Goal: Task Accomplishment & Management: Use online tool/utility

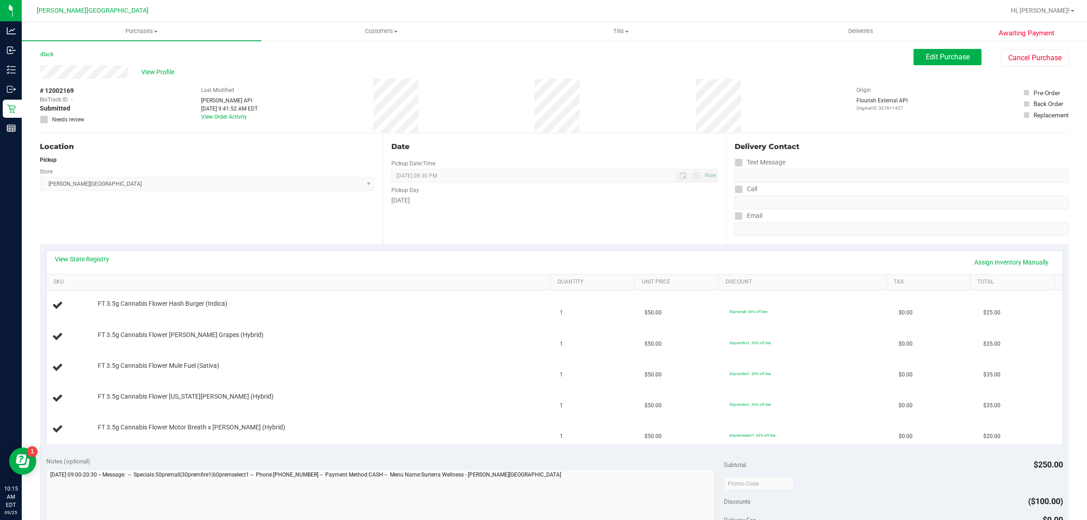
click at [53, 54] on div "Back" at bounding box center [47, 54] width 14 height 11
click at [51, 53] on link "Back" at bounding box center [47, 54] width 14 height 6
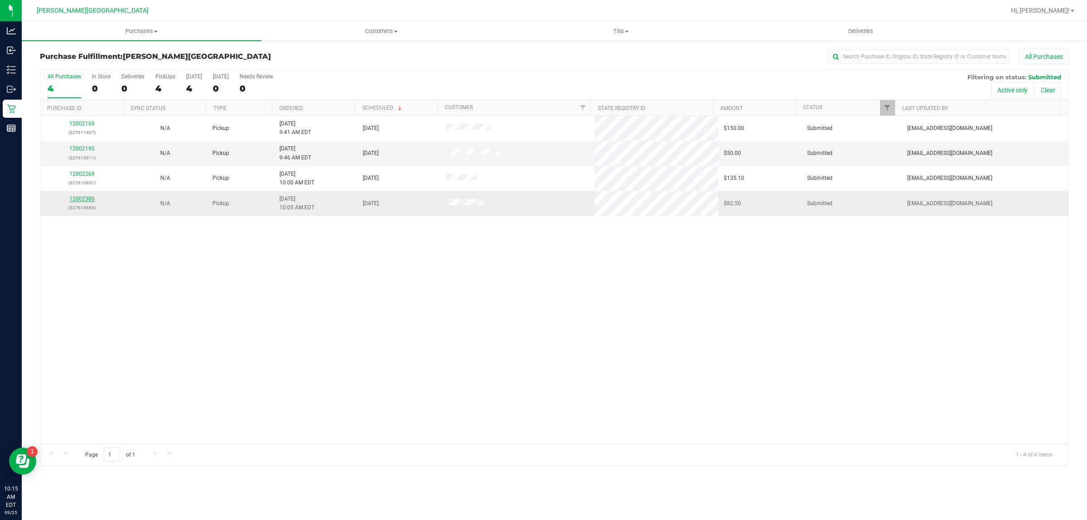
click at [78, 200] on link "12002300" at bounding box center [81, 199] width 25 height 6
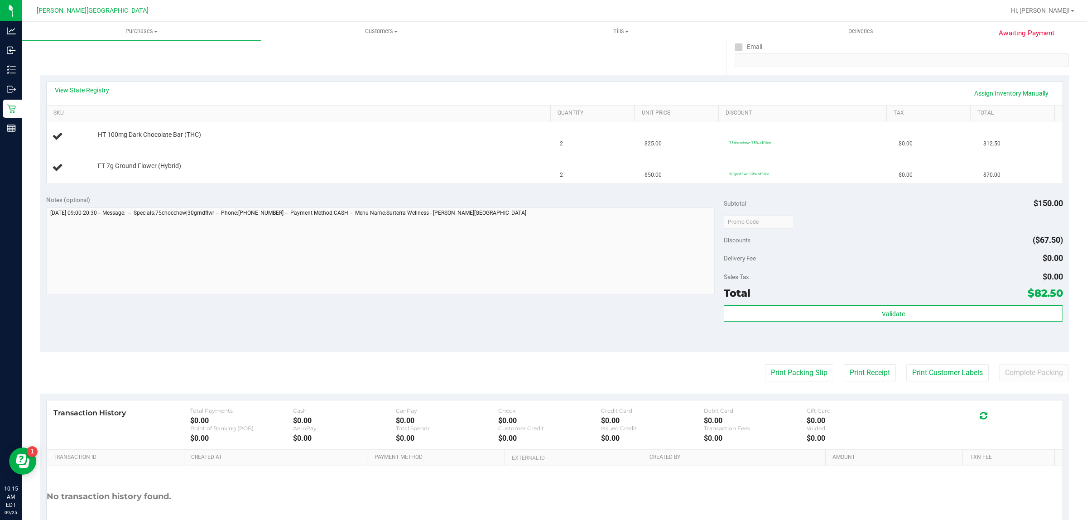
scroll to position [170, 0]
click at [770, 380] on button "Print Packing Slip" at bounding box center [799, 371] width 68 height 17
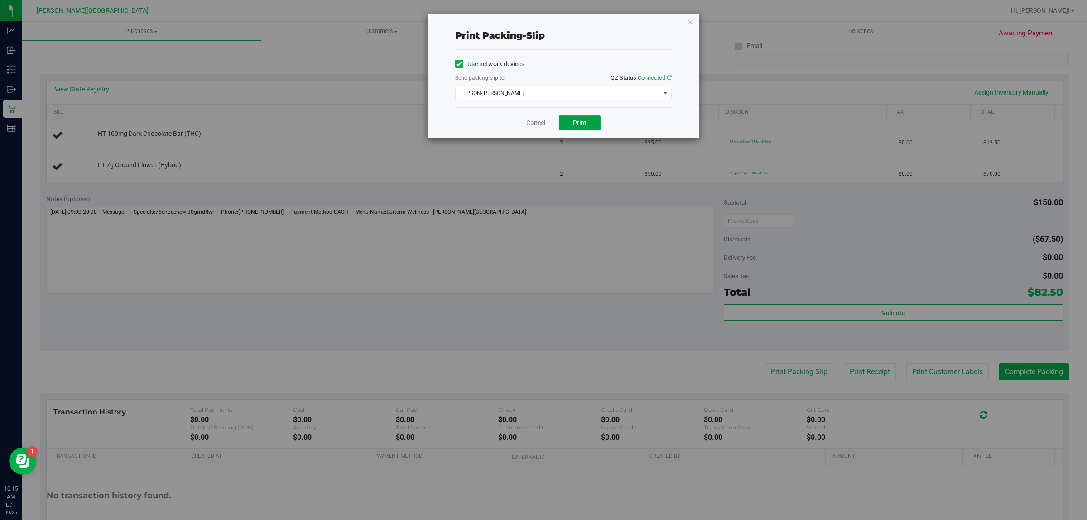
click at [588, 121] on button "Print" at bounding box center [580, 122] width 42 height 15
click at [531, 119] on link "Cancel" at bounding box center [535, 123] width 19 height 10
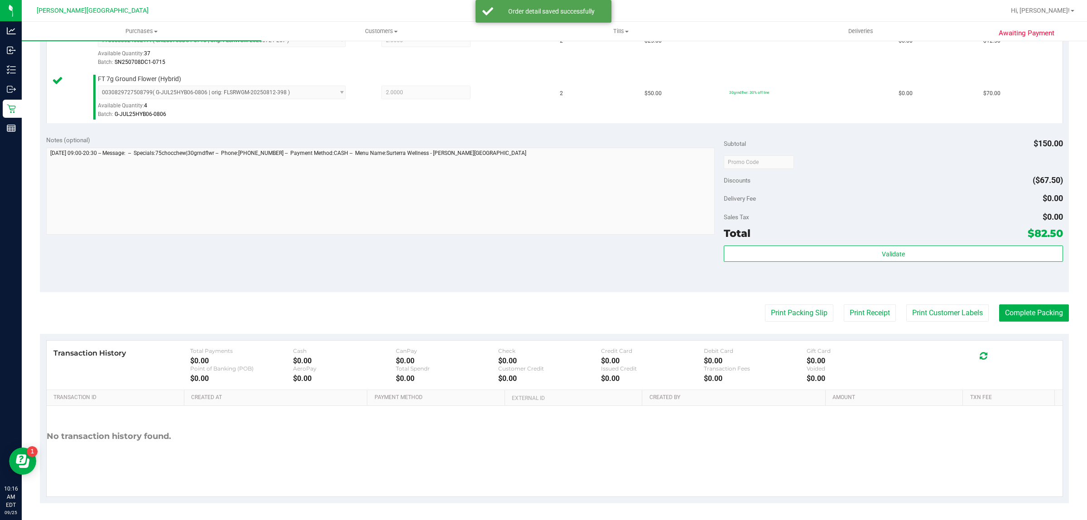
scroll to position [273, 0]
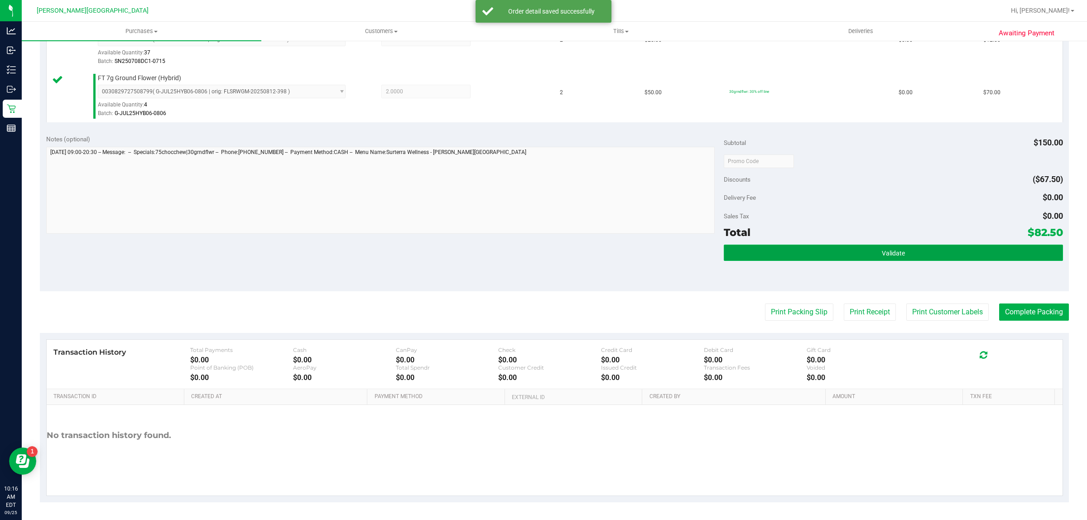
click at [802, 249] on button "Validate" at bounding box center [893, 253] width 339 height 16
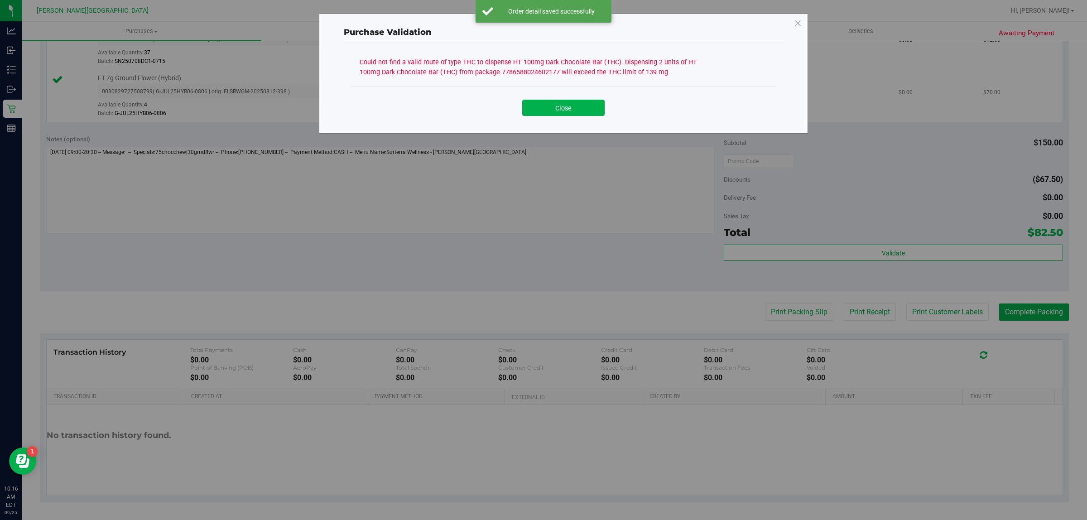
click at [549, 115] on button "Close" at bounding box center [563, 108] width 82 height 16
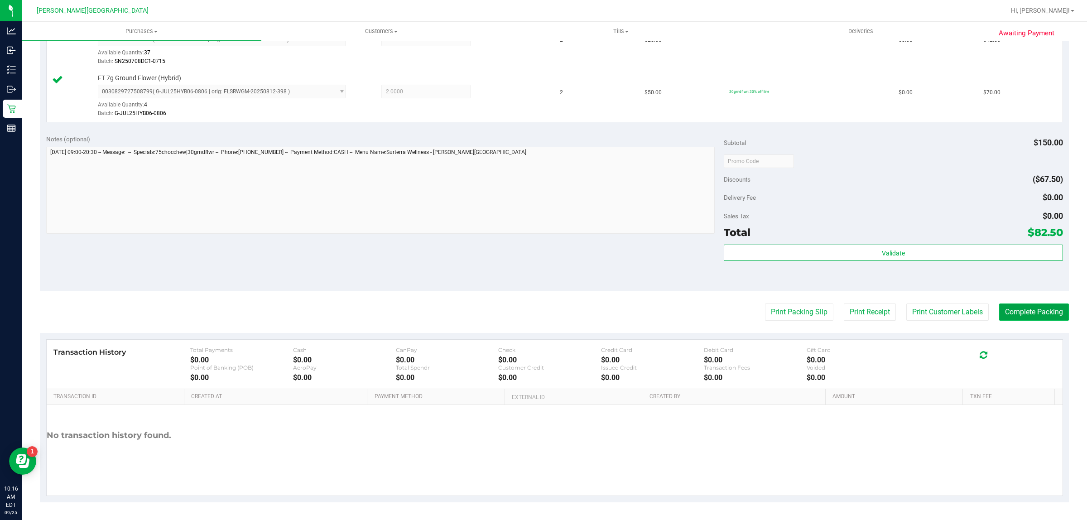
click at [1055, 309] on button "Complete Packing" at bounding box center [1034, 311] width 70 height 17
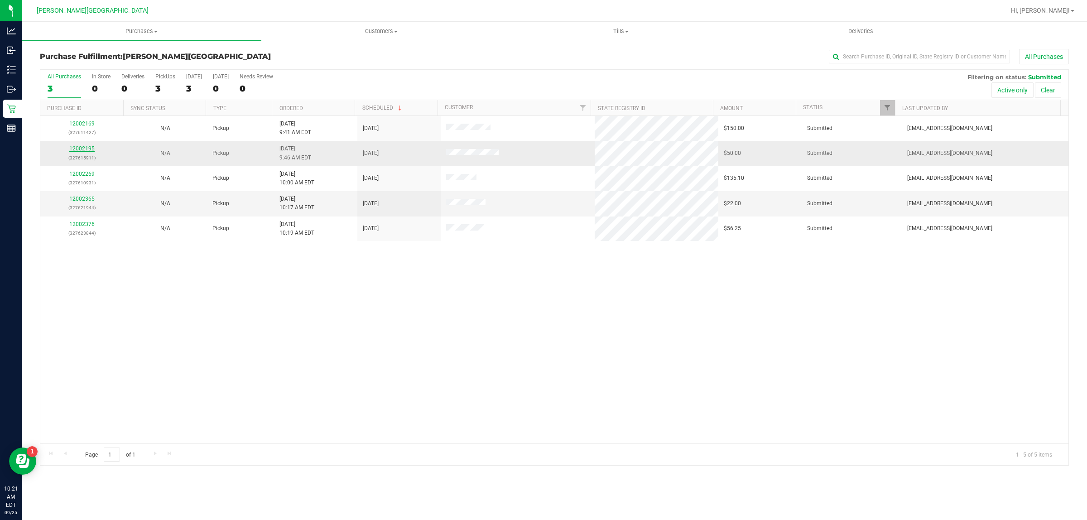
click at [81, 148] on link "12002195" at bounding box center [81, 148] width 25 height 6
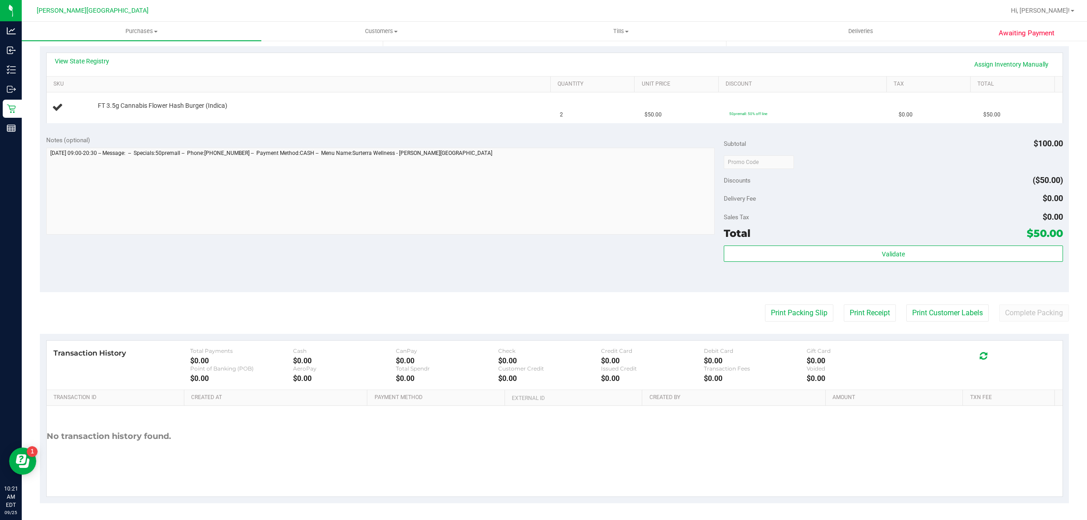
scroll to position [198, 0]
click at [794, 343] on div "Transaction History Total Payments $0.00 Cash $0.00 CanPay $0.00 Check $0.00 Cr…" at bounding box center [555, 364] width 1016 height 49
click at [780, 309] on button "Print Packing Slip" at bounding box center [799, 312] width 68 height 17
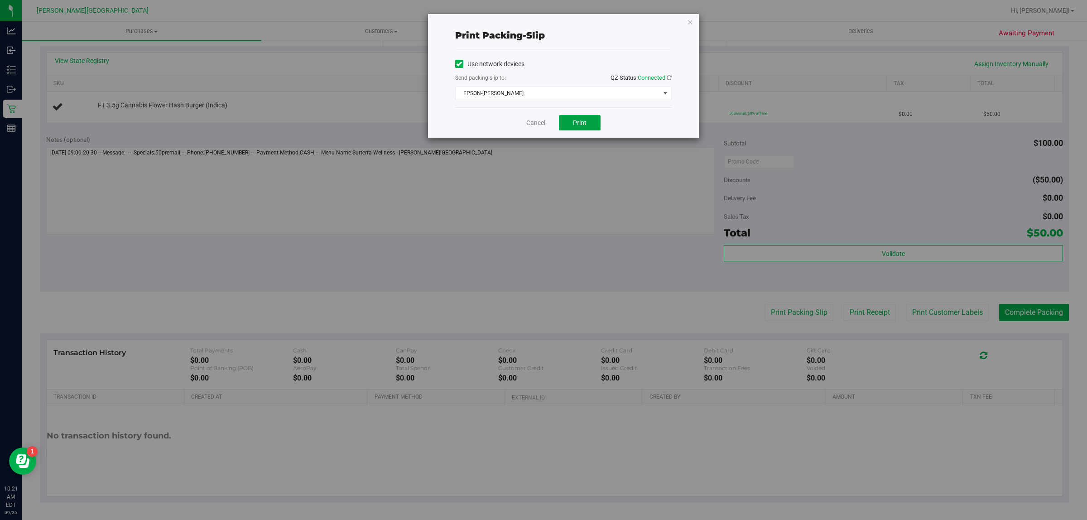
click at [596, 122] on button "Print" at bounding box center [580, 122] width 42 height 15
click at [537, 125] on link "Cancel" at bounding box center [535, 123] width 19 height 10
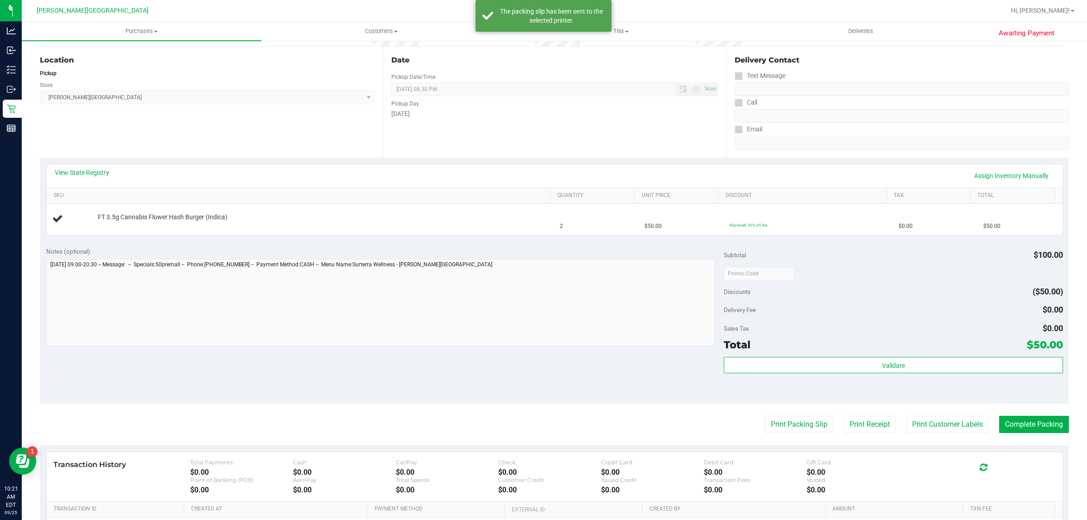
scroll to position [85, 0]
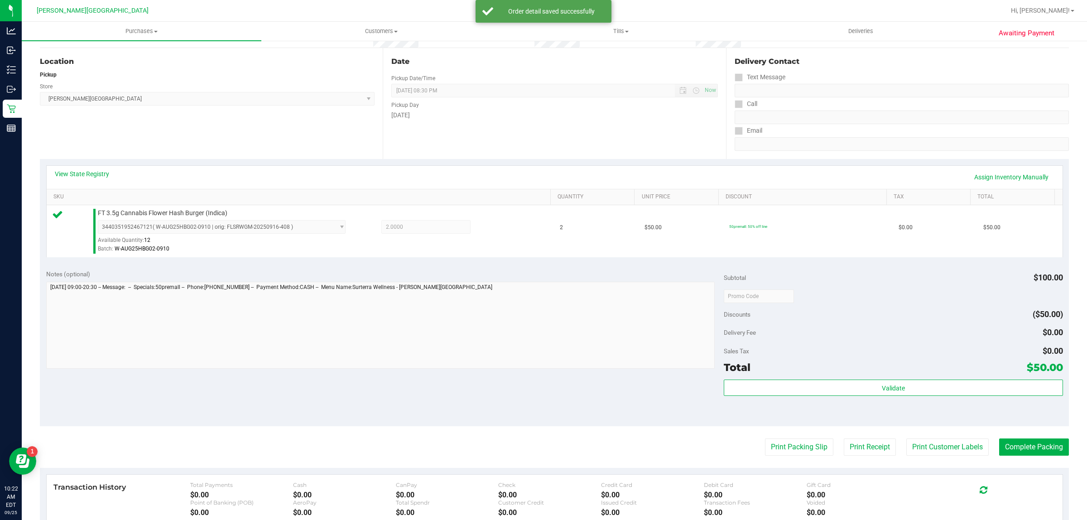
click at [916, 397] on div "Validate" at bounding box center [893, 388] width 339 height 17
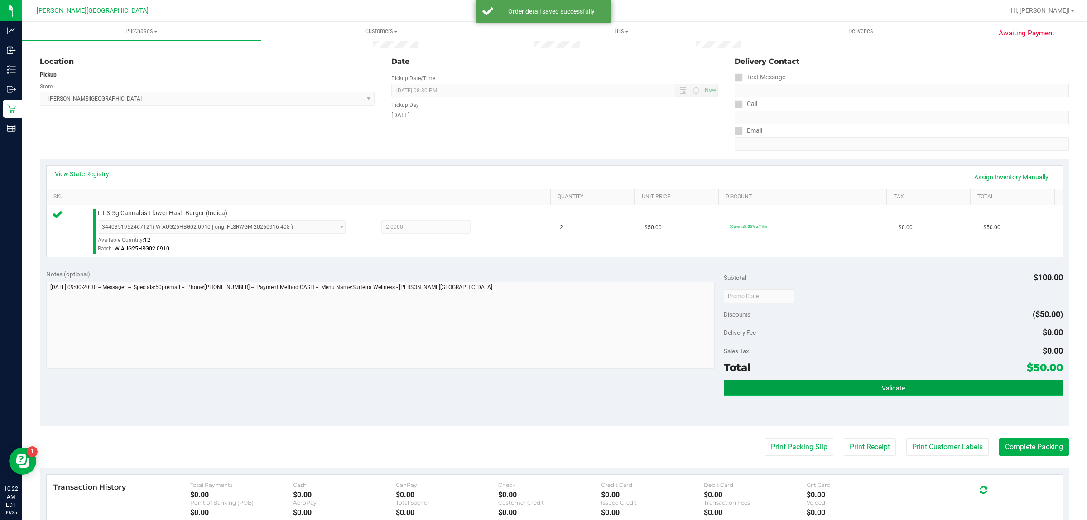
click at [905, 392] on button "Validate" at bounding box center [893, 388] width 339 height 16
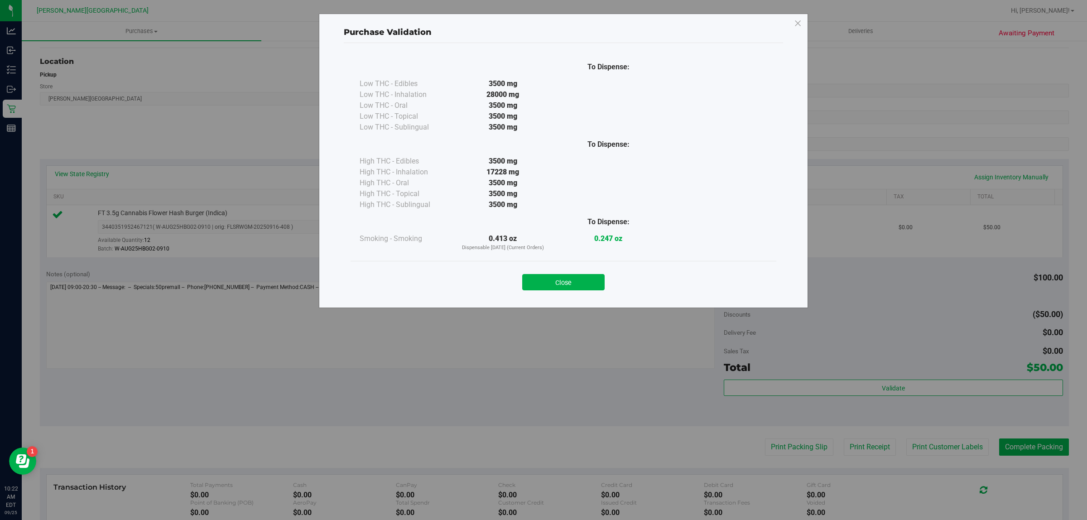
click at [551, 265] on div "Close" at bounding box center [564, 279] width 426 height 37
click at [551, 281] on button "Close" at bounding box center [563, 282] width 82 height 16
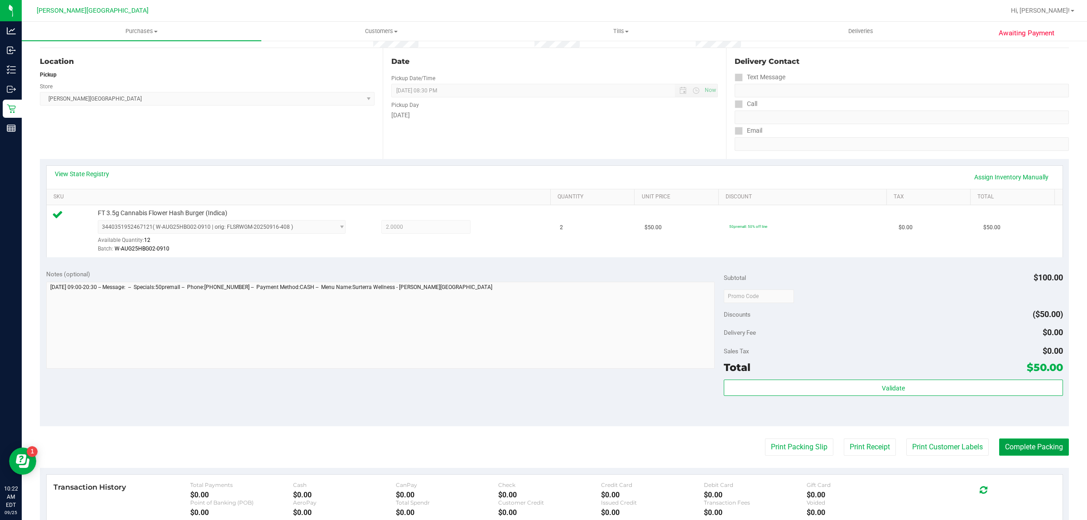
click at [1001, 444] on button "Complete Packing" at bounding box center [1034, 446] width 70 height 17
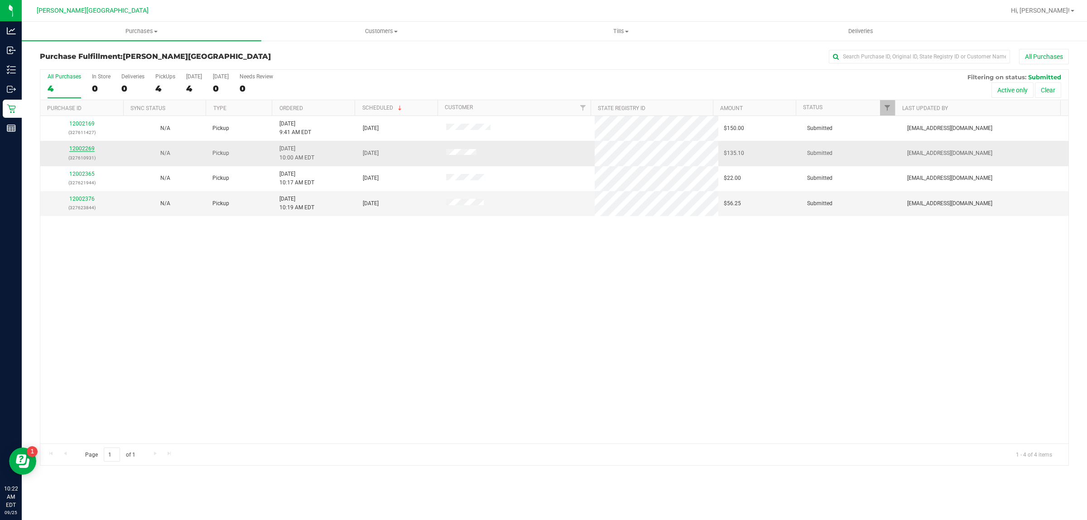
click at [81, 150] on link "12002269" at bounding box center [81, 148] width 25 height 6
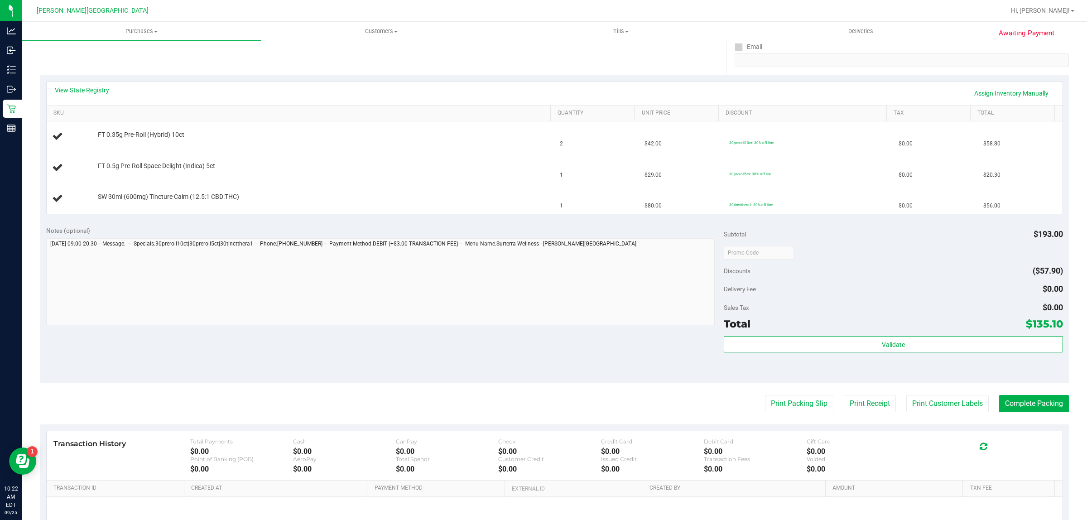
scroll to position [170, 0]
click at [772, 411] on button "Print Packing Slip" at bounding box center [799, 402] width 68 height 17
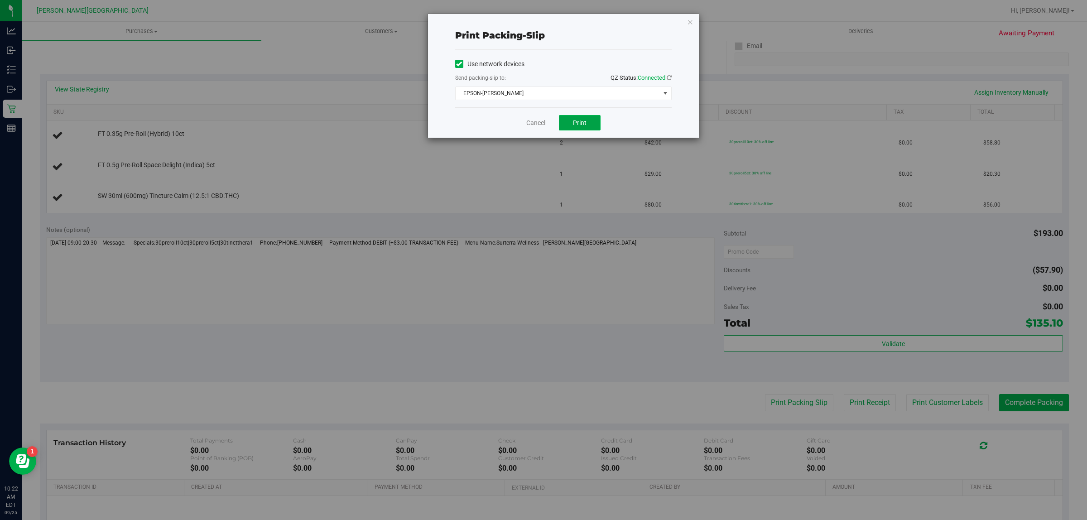
click at [582, 125] on span "Print" at bounding box center [580, 122] width 14 height 7
click at [543, 120] on link "Cancel" at bounding box center [535, 123] width 19 height 10
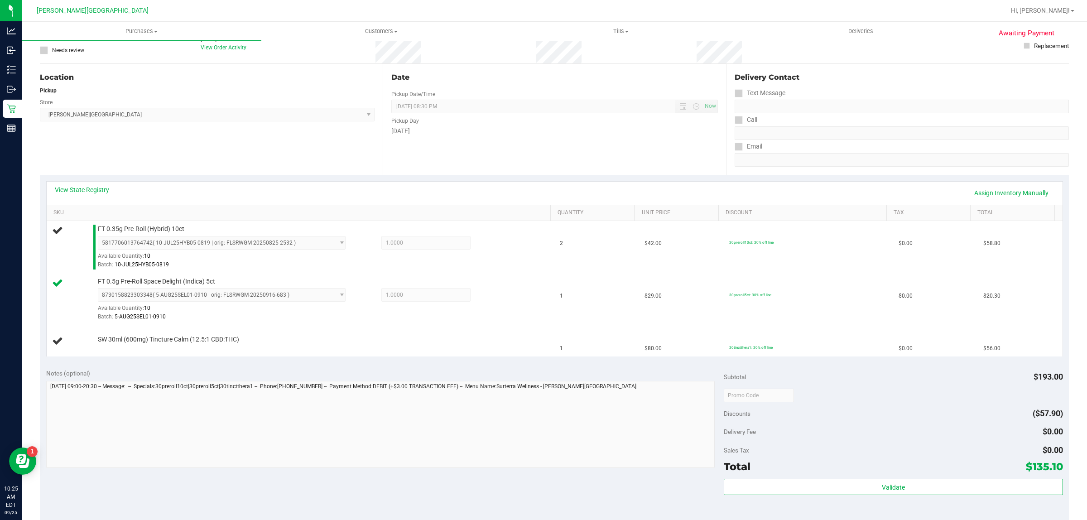
scroll to position [0, 0]
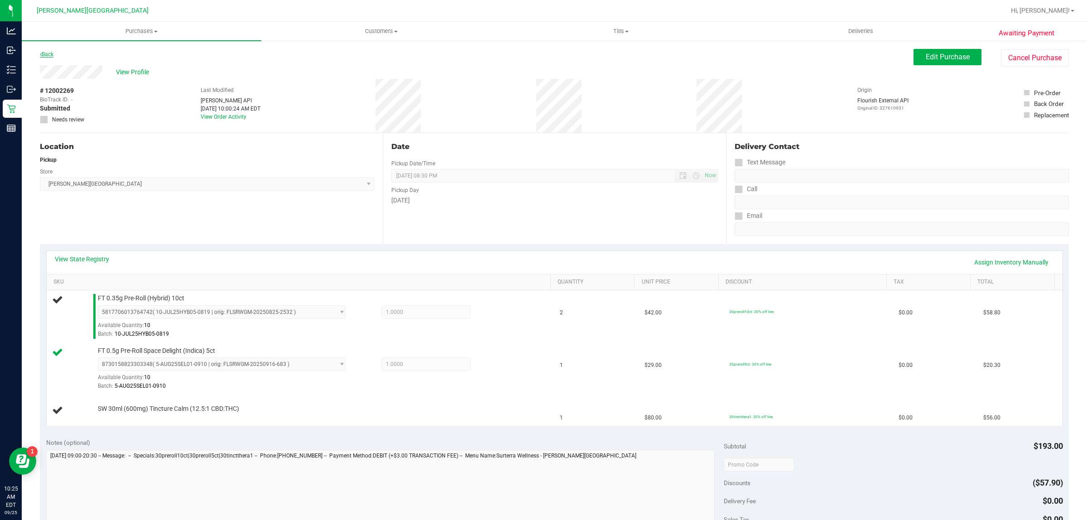
click at [49, 53] on link "Back" at bounding box center [47, 54] width 14 height 6
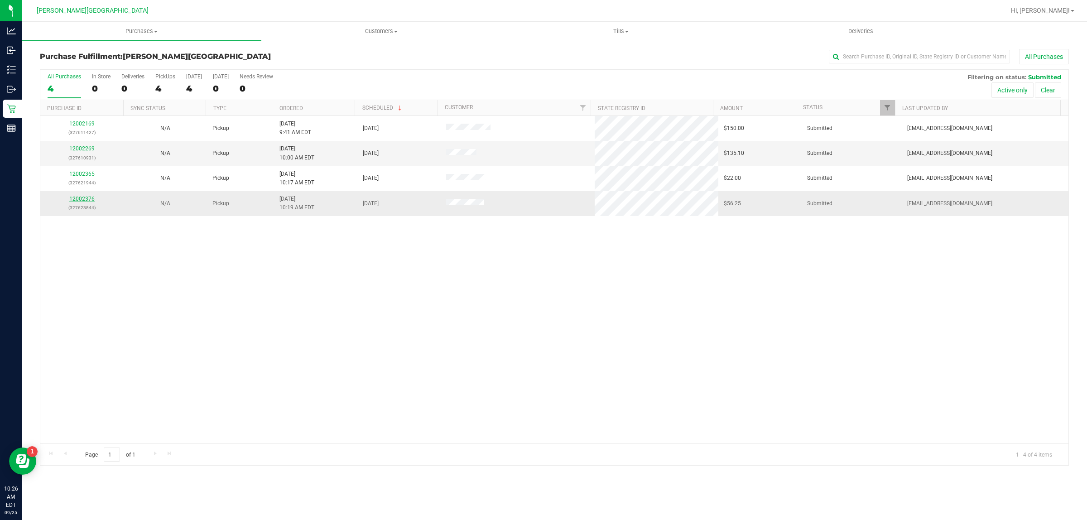
click at [77, 200] on link "12002376" at bounding box center [81, 199] width 25 height 6
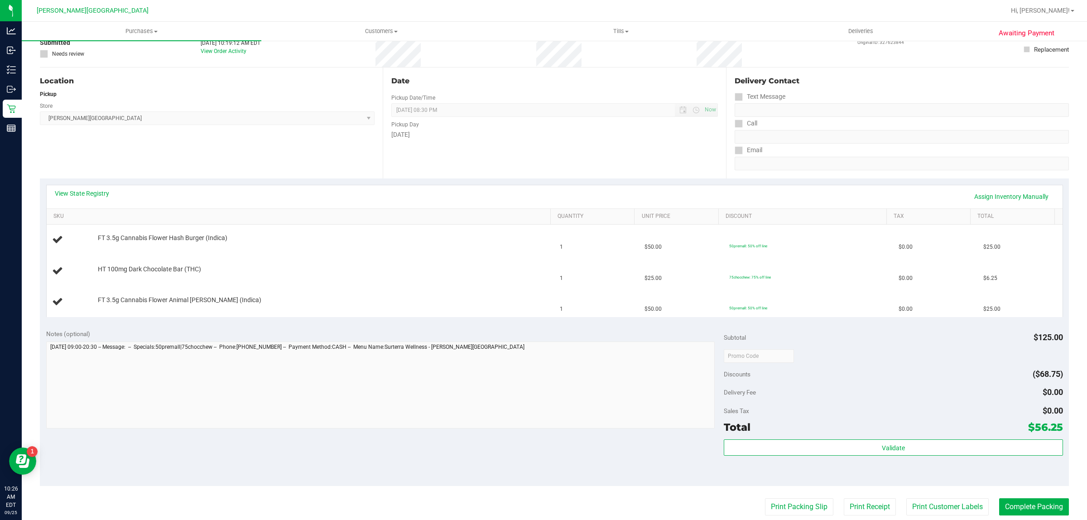
scroll to position [226, 0]
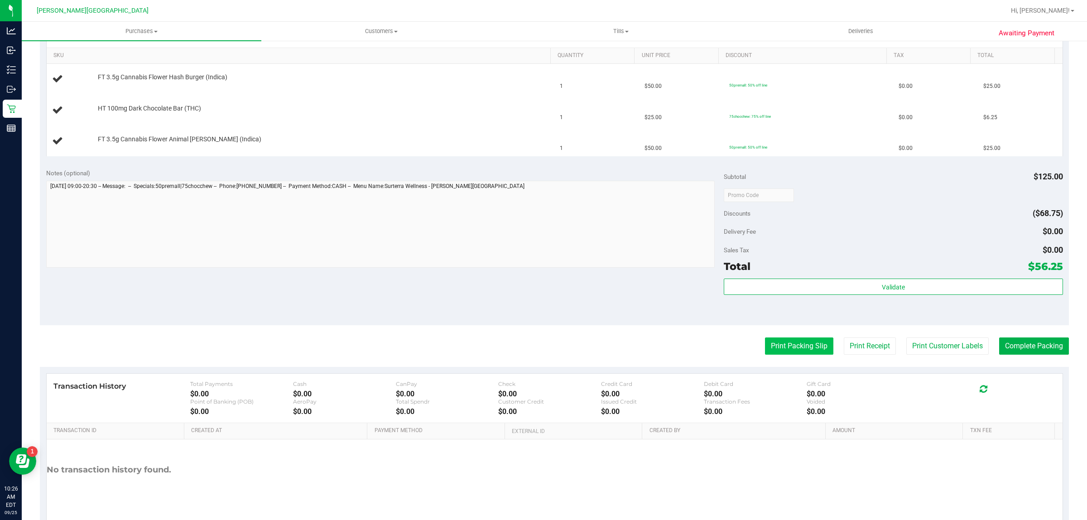
click at [786, 342] on button "Print Packing Slip" at bounding box center [799, 345] width 68 height 17
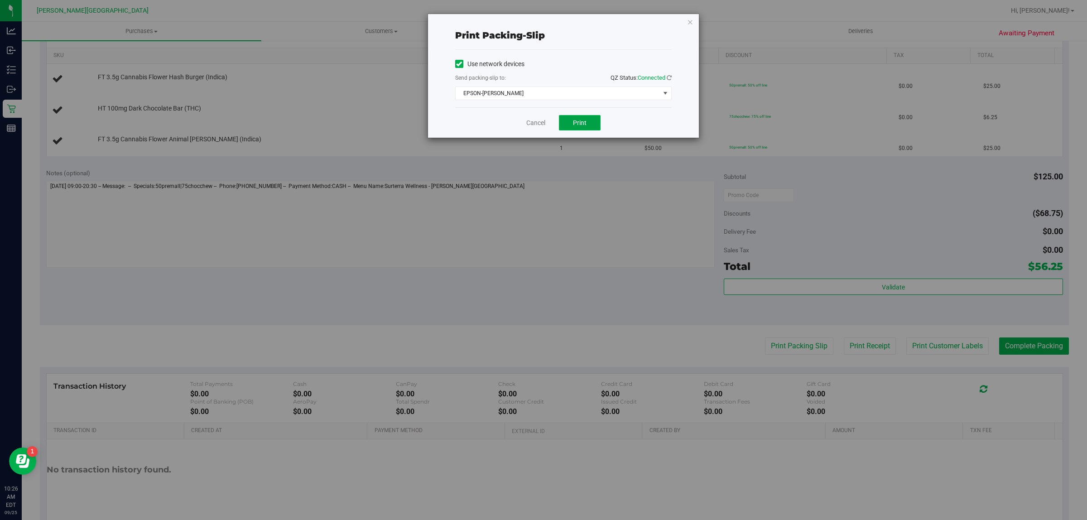
click at [587, 117] on button "Print" at bounding box center [580, 122] width 42 height 15
click at [540, 124] on link "Cancel" at bounding box center [535, 123] width 19 height 10
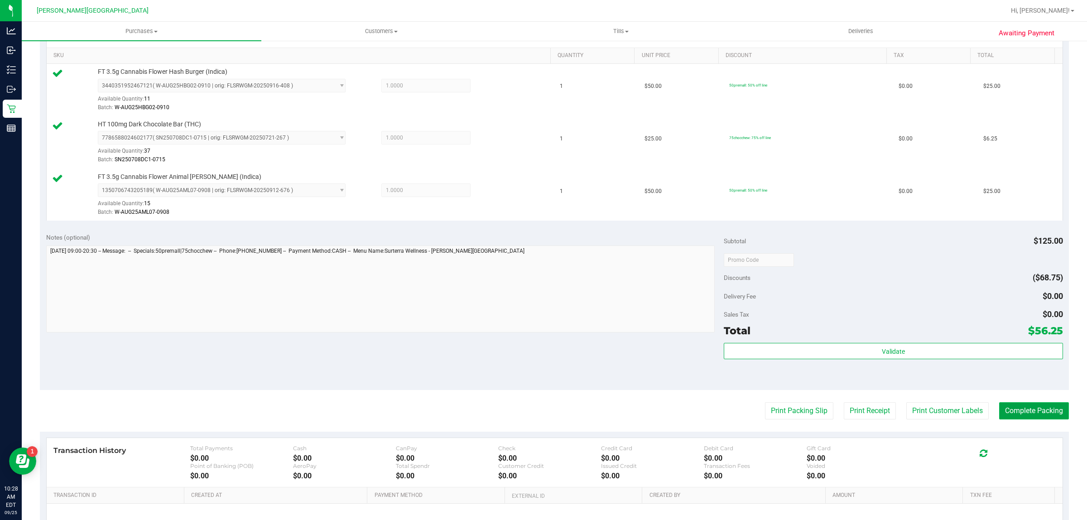
click at [1044, 419] on button "Complete Packing" at bounding box center [1034, 410] width 70 height 17
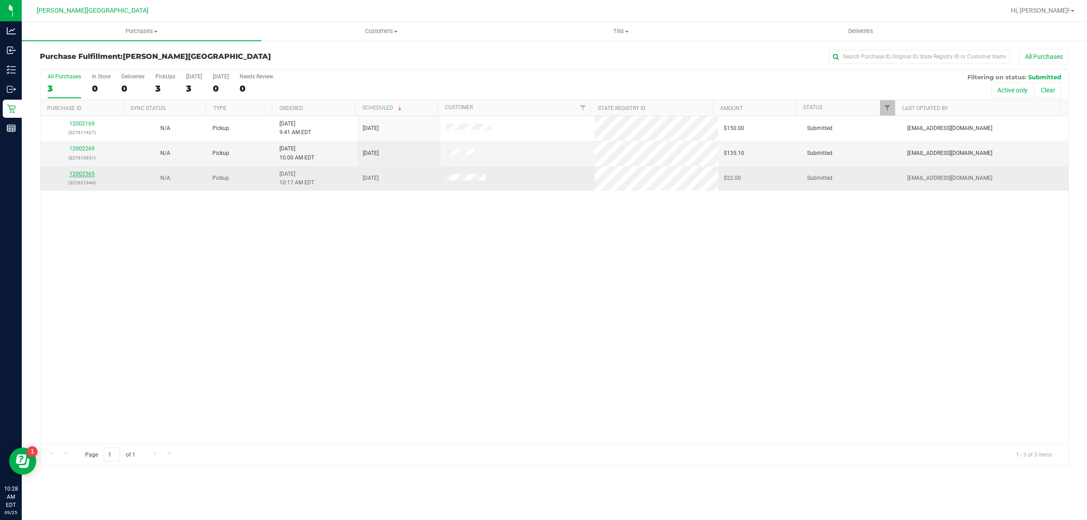
click at [75, 174] on link "12002365" at bounding box center [81, 174] width 25 height 6
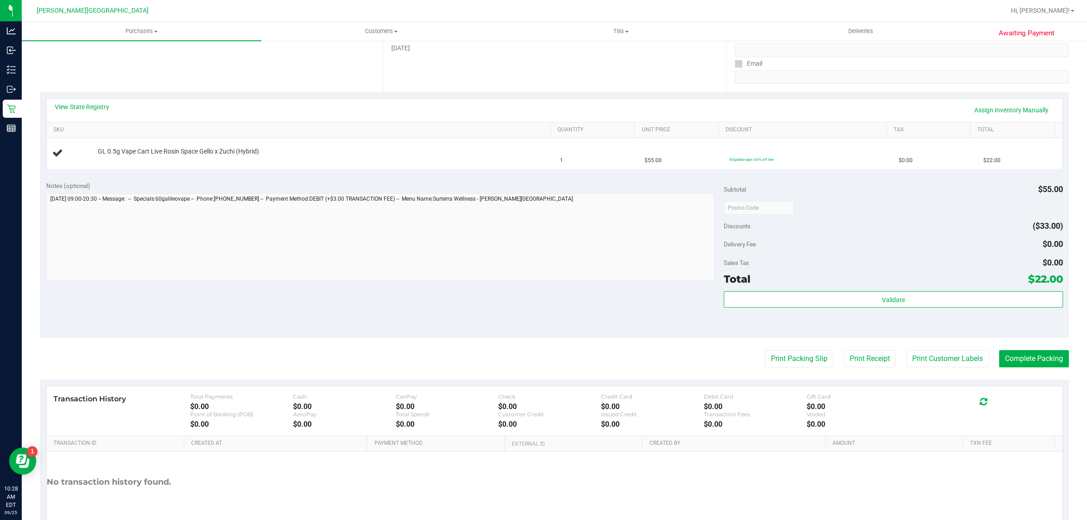
scroll to position [170, 0]
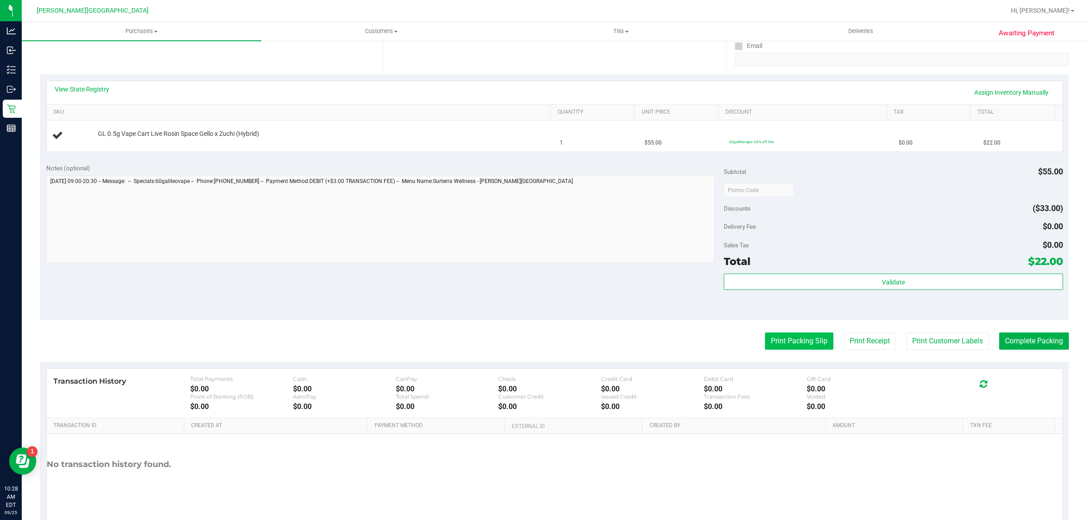
click at [779, 341] on button "Print Packing Slip" at bounding box center [799, 340] width 68 height 17
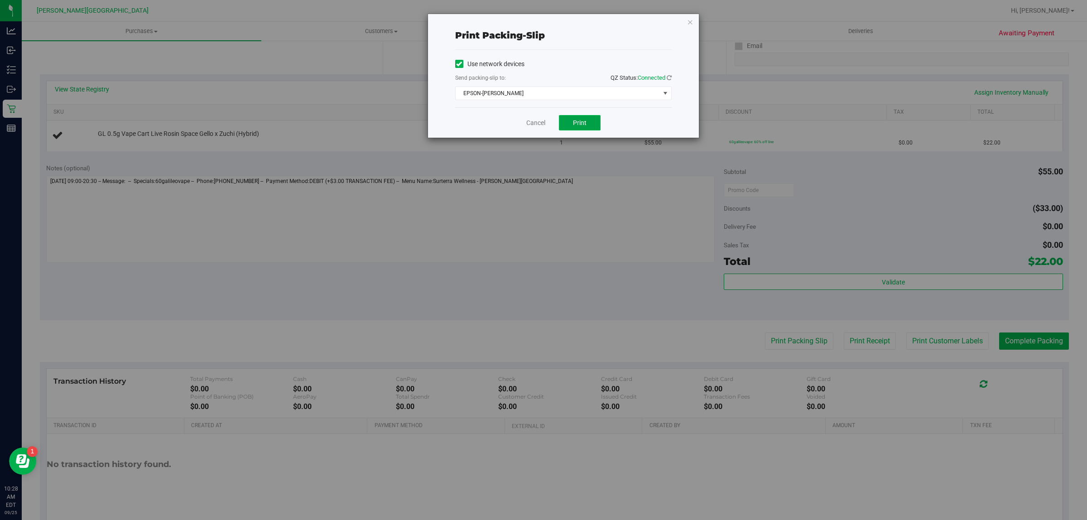
click at [581, 123] on span "Print" at bounding box center [580, 122] width 14 height 7
click at [539, 125] on link "Cancel" at bounding box center [535, 123] width 19 height 10
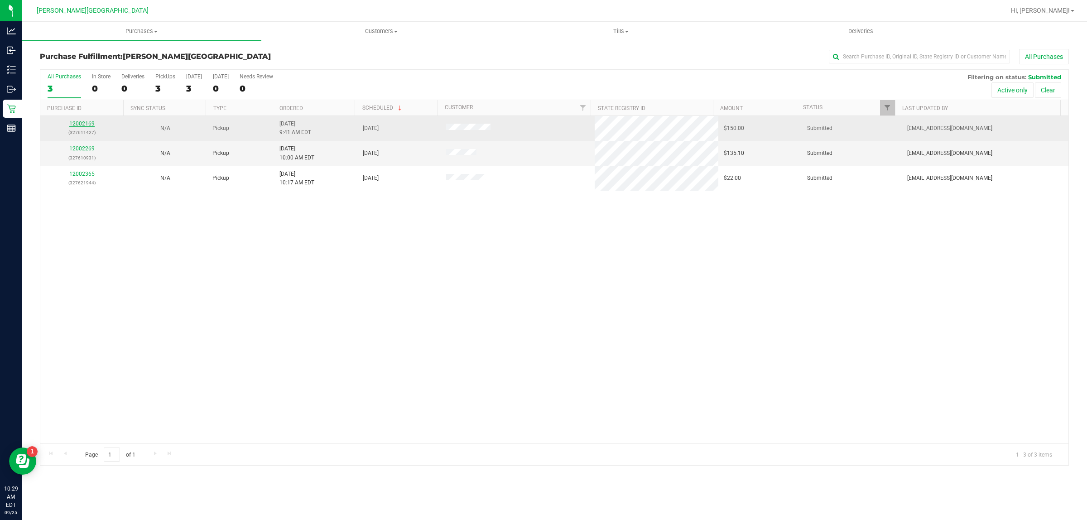
click at [85, 125] on link "12002169" at bounding box center [81, 123] width 25 height 6
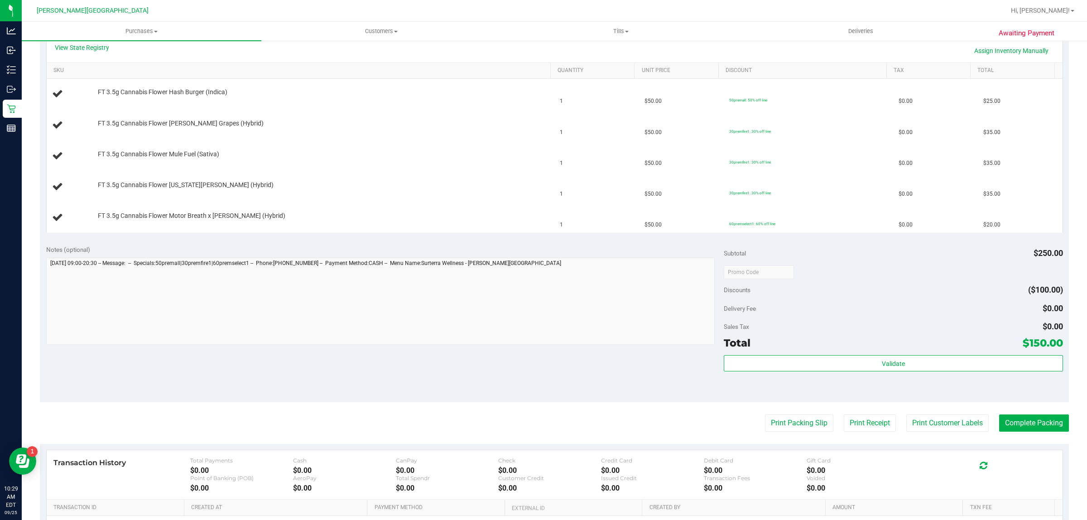
scroll to position [283, 0]
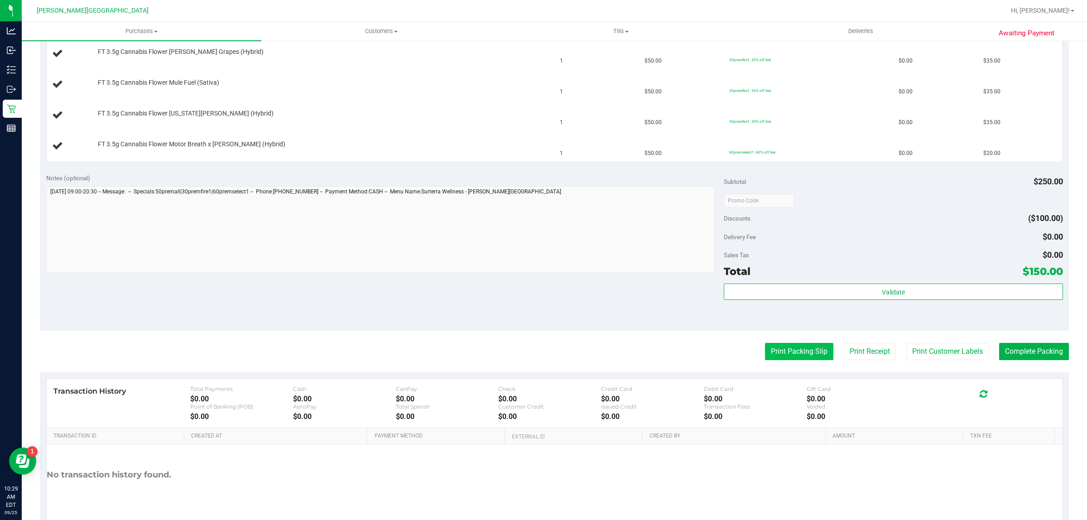
click at [768, 352] on button "Print Packing Slip" at bounding box center [799, 351] width 68 height 17
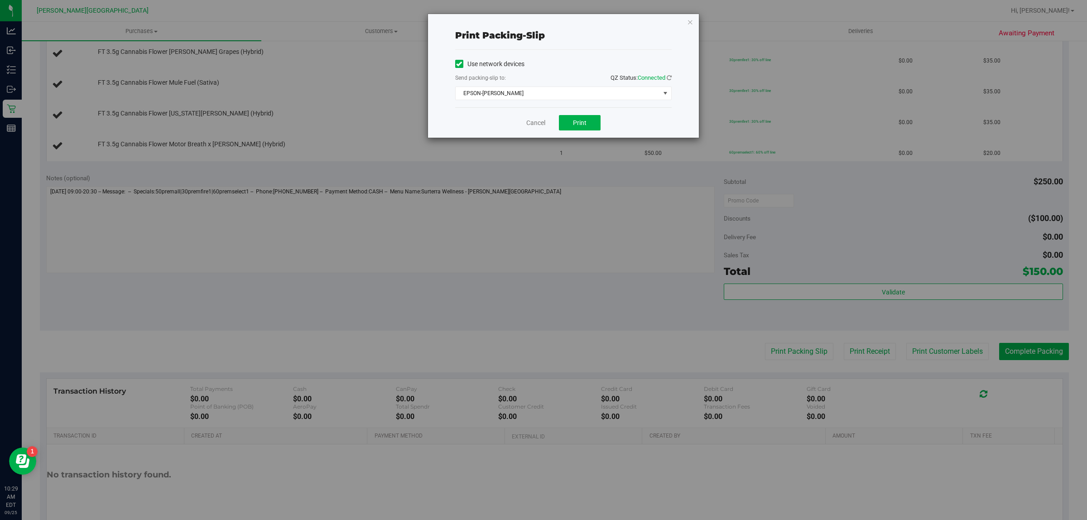
click at [577, 135] on div "Cancel Print" at bounding box center [563, 122] width 216 height 30
click at [576, 123] on span "Print" at bounding box center [580, 122] width 14 height 7
click at [537, 125] on link "Cancel" at bounding box center [535, 123] width 19 height 10
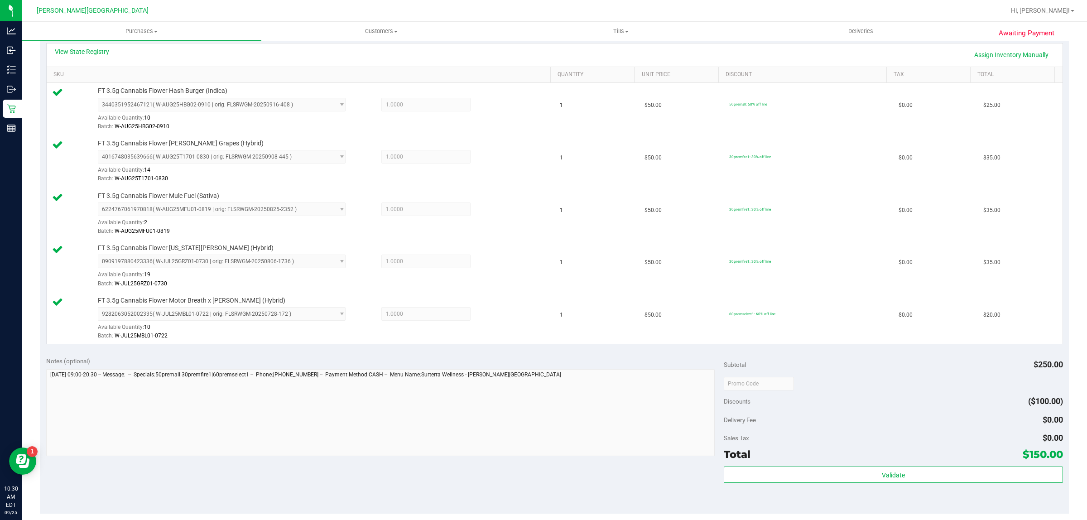
scroll to position [396, 0]
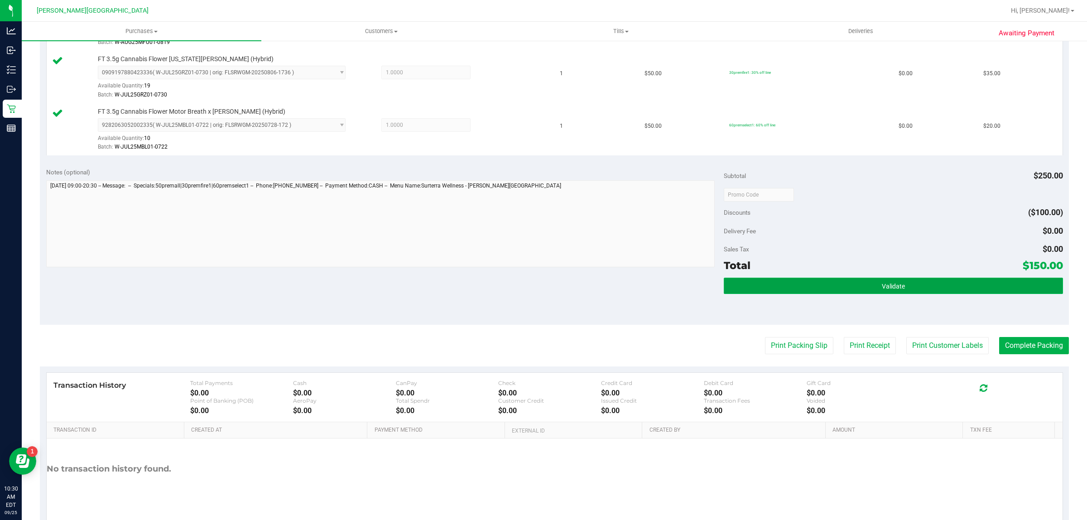
click at [778, 281] on button "Validate" at bounding box center [893, 286] width 339 height 16
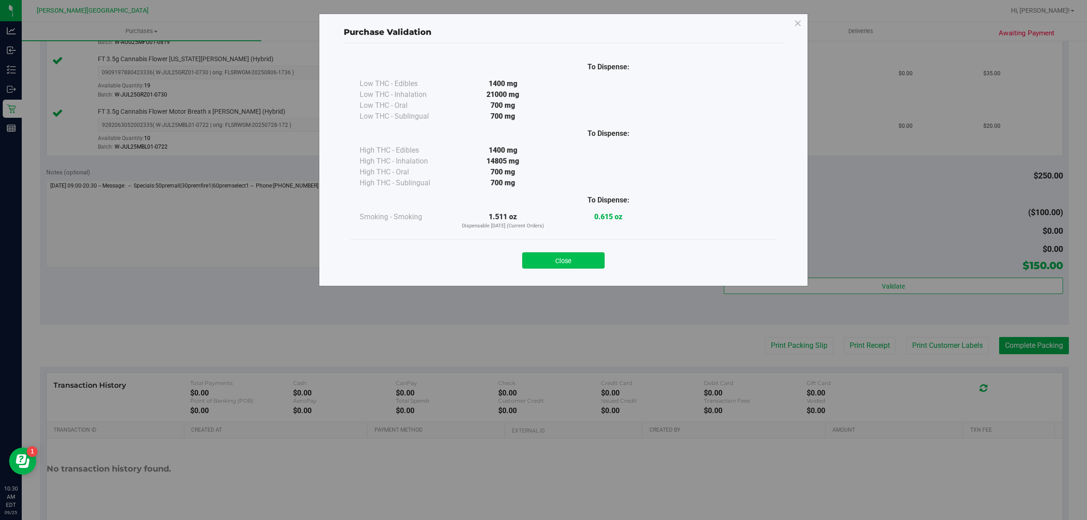
click at [585, 264] on button "Close" at bounding box center [563, 260] width 82 height 16
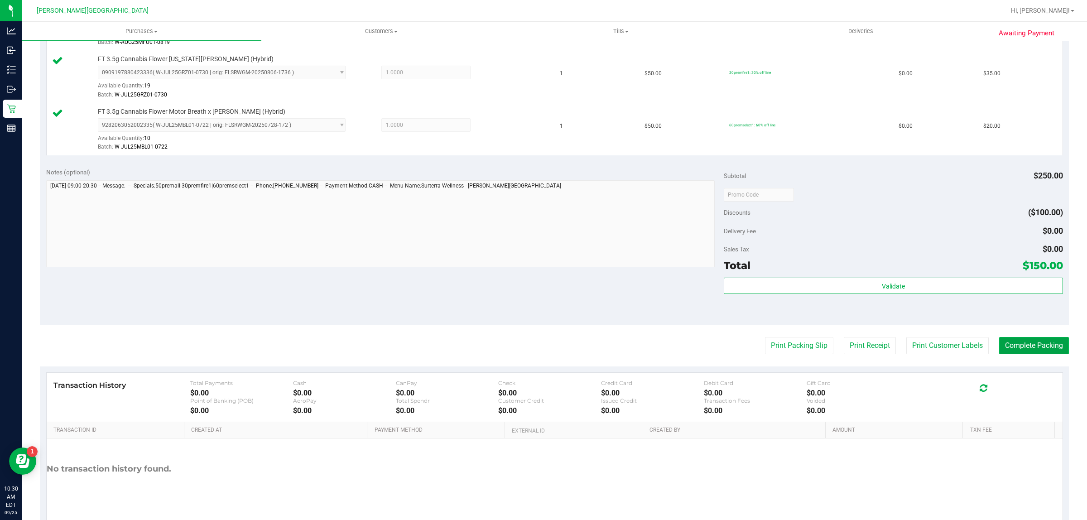
click at [1028, 343] on button "Complete Packing" at bounding box center [1034, 345] width 70 height 17
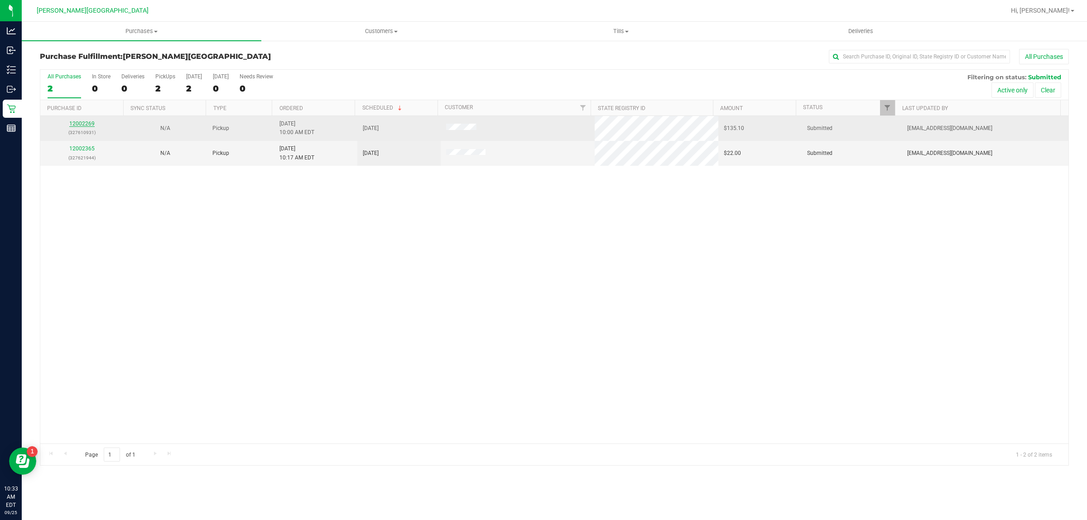
click at [87, 125] on link "12002269" at bounding box center [81, 123] width 25 height 6
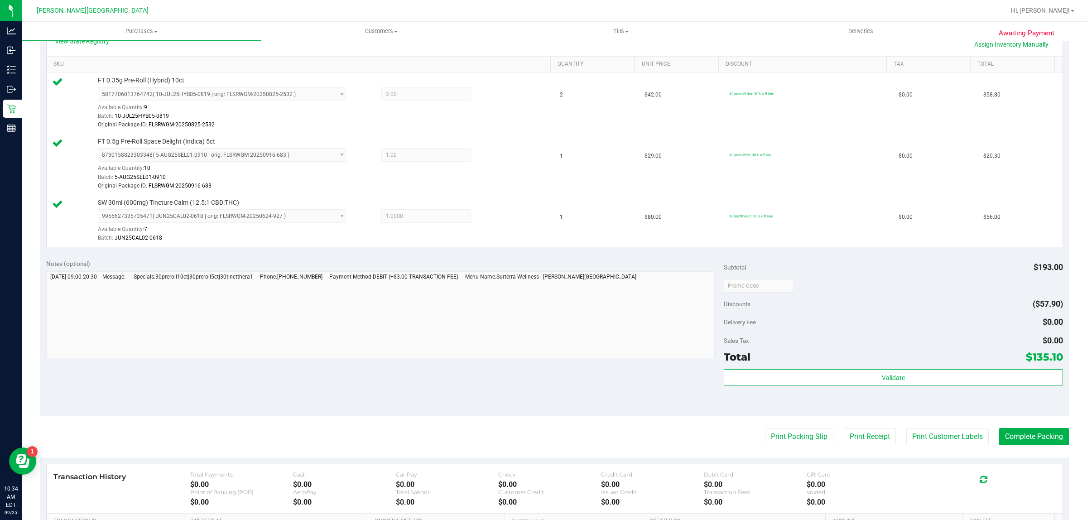
scroll to position [283, 0]
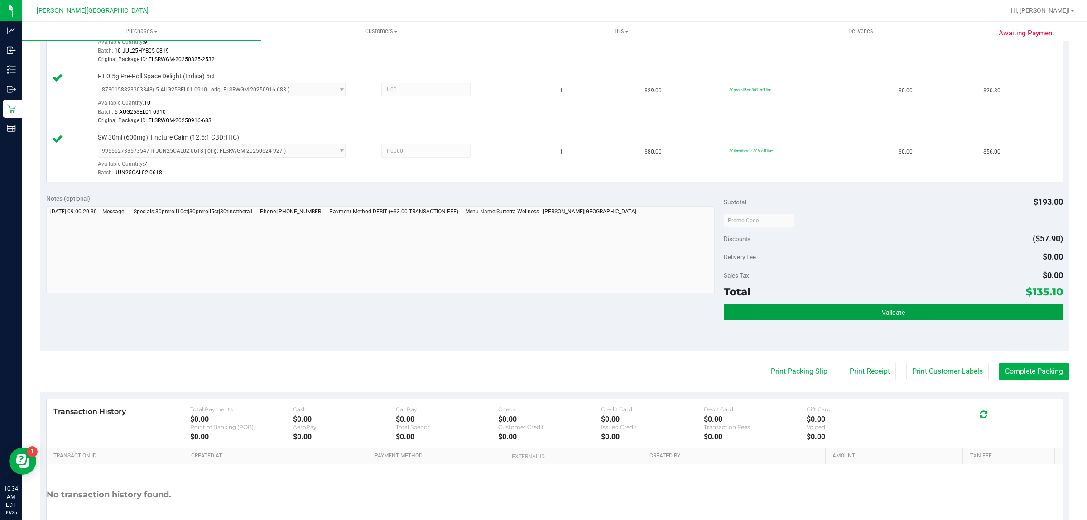
click at [830, 308] on button "Validate" at bounding box center [893, 312] width 339 height 16
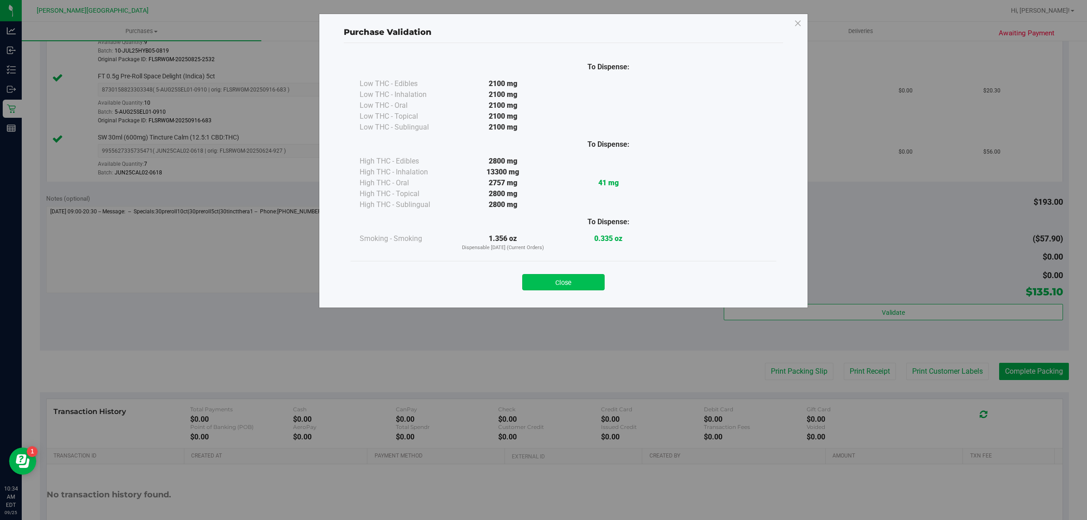
click at [598, 282] on button "Close" at bounding box center [563, 282] width 82 height 16
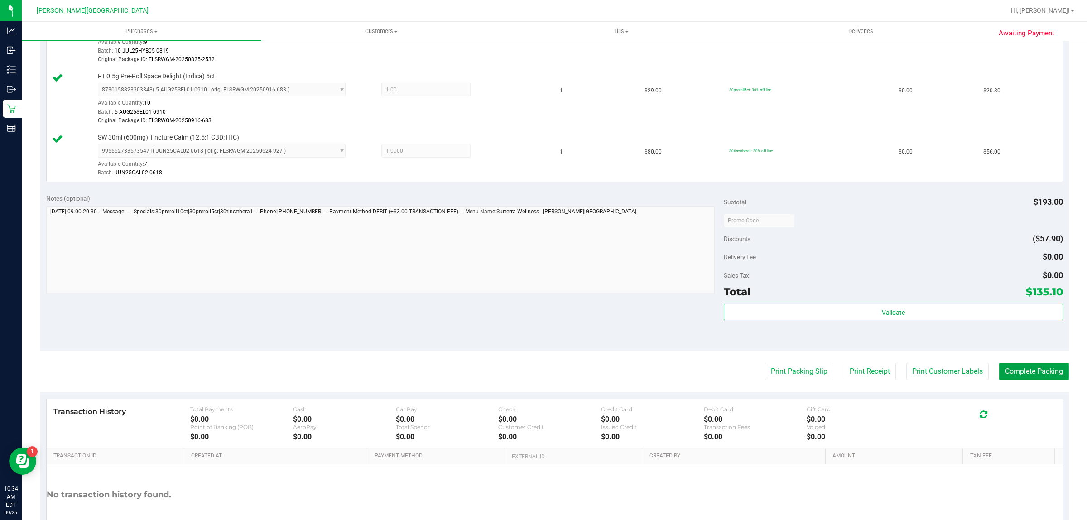
click at [1013, 370] on button "Complete Packing" at bounding box center [1034, 371] width 70 height 17
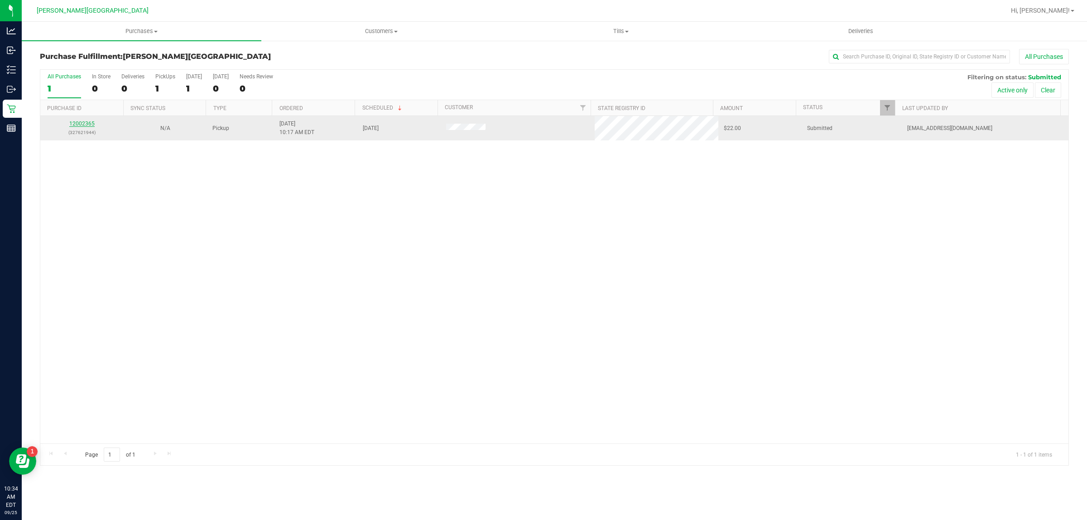
click at [78, 123] on link "12002365" at bounding box center [81, 123] width 25 height 6
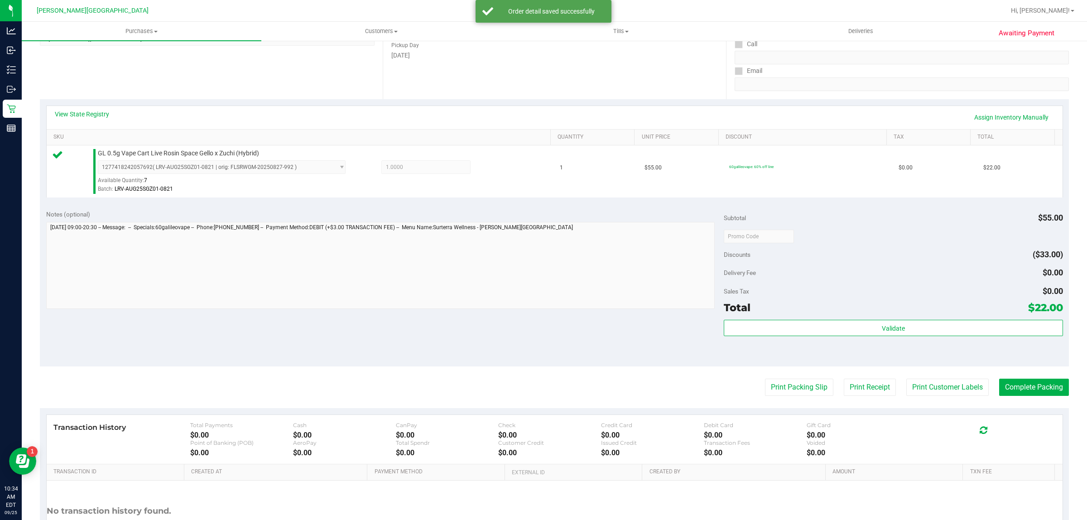
scroll to position [170, 0]
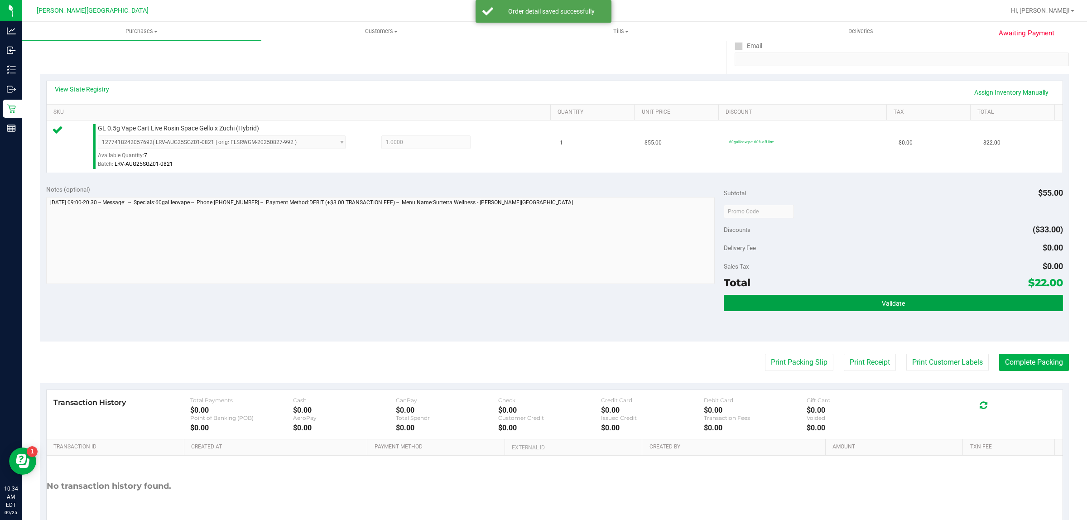
click at [846, 306] on button "Validate" at bounding box center [893, 303] width 339 height 16
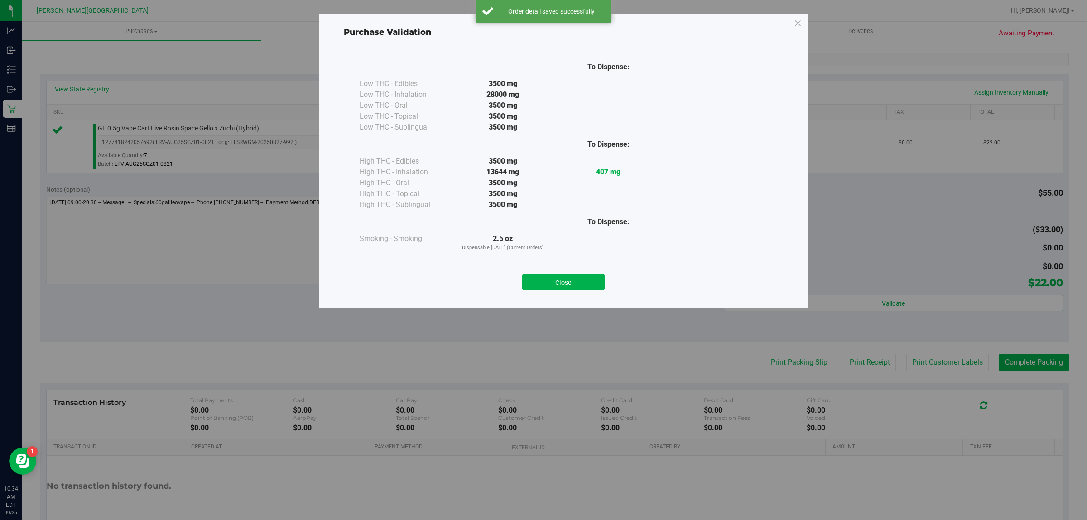
click at [572, 293] on div "Close" at bounding box center [564, 279] width 426 height 37
click at [560, 268] on div "Close" at bounding box center [563, 279] width 412 height 23
click at [563, 290] on button "Close" at bounding box center [563, 282] width 82 height 16
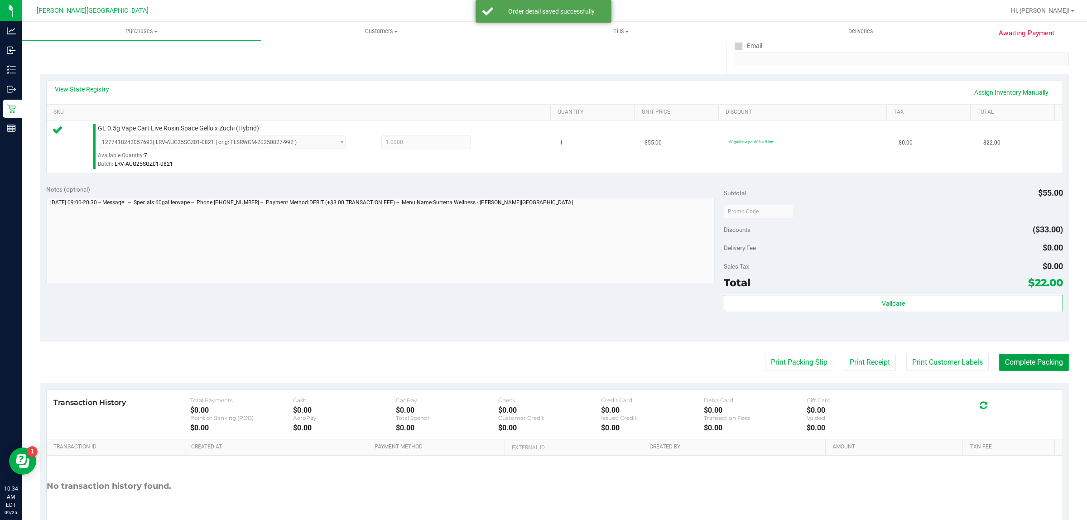
click at [1025, 368] on button "Complete Packing" at bounding box center [1034, 362] width 70 height 17
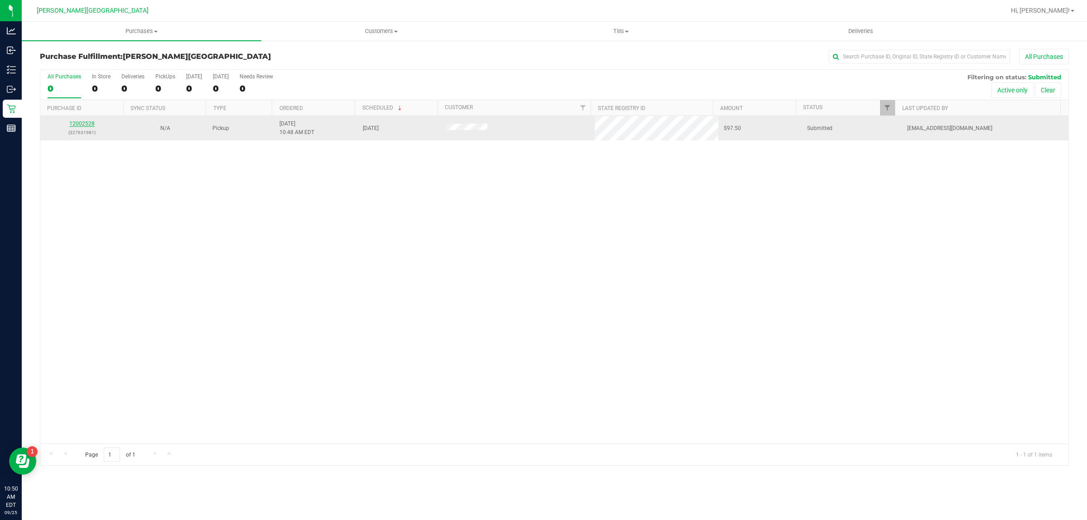
click at [89, 123] on link "12002528" at bounding box center [81, 123] width 25 height 6
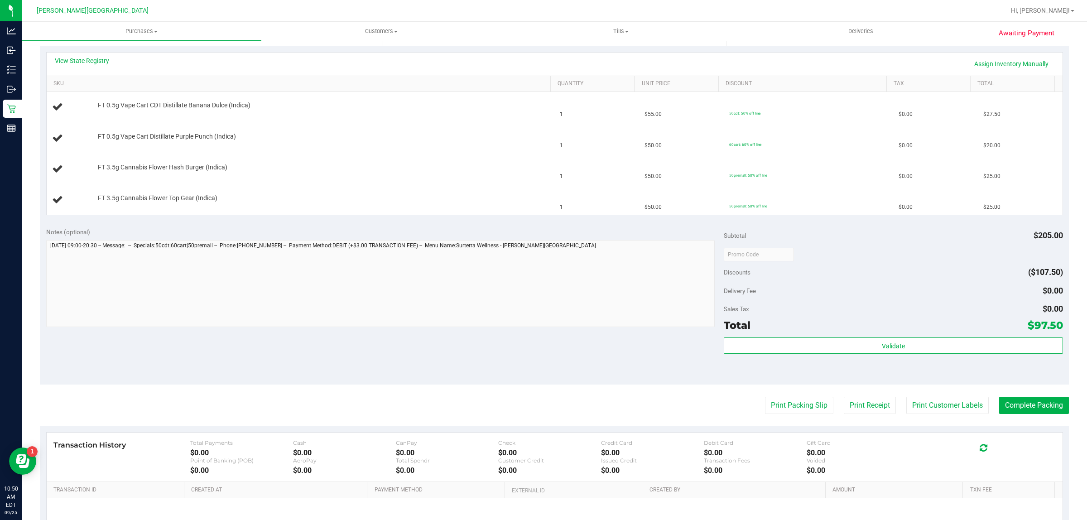
scroll to position [283, 0]
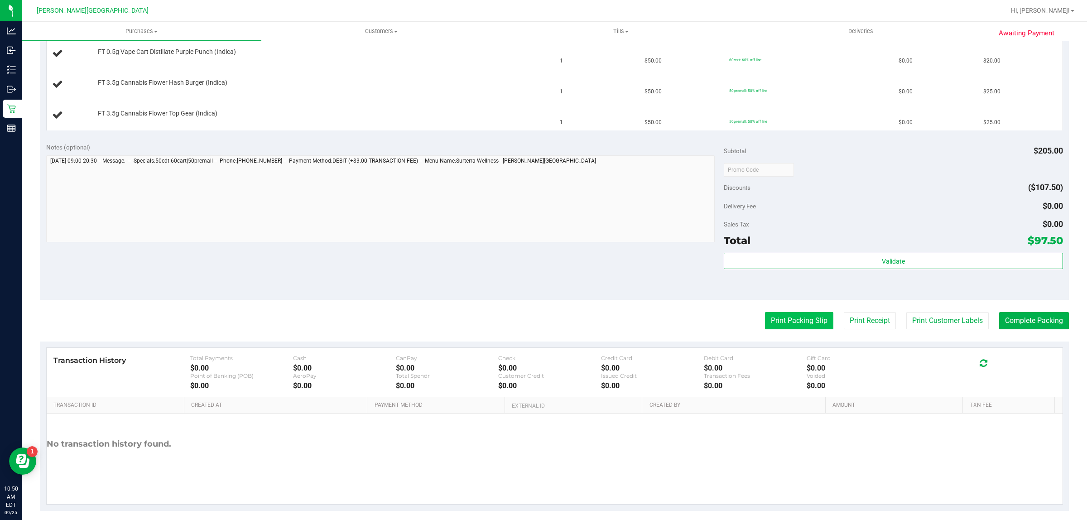
click at [765, 313] on button "Print Packing Slip" at bounding box center [799, 320] width 68 height 17
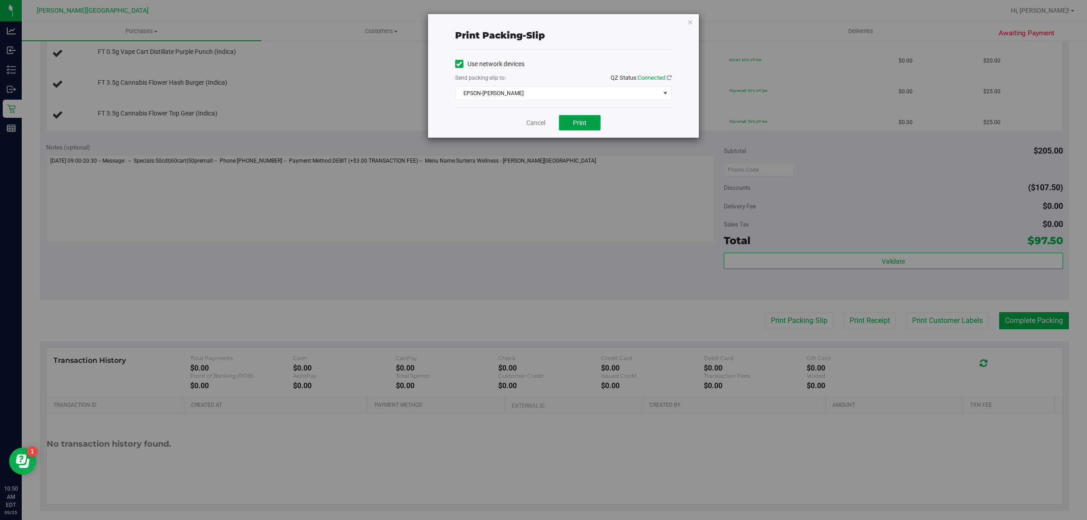
click at [581, 121] on span "Print" at bounding box center [580, 122] width 14 height 7
click at [536, 123] on link "Cancel" at bounding box center [535, 123] width 19 height 10
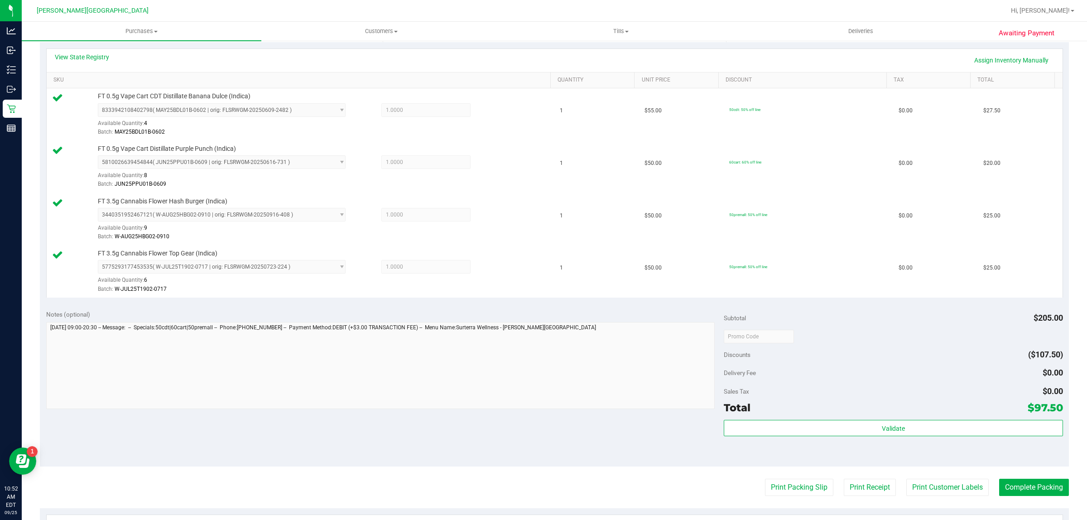
scroll to position [340, 0]
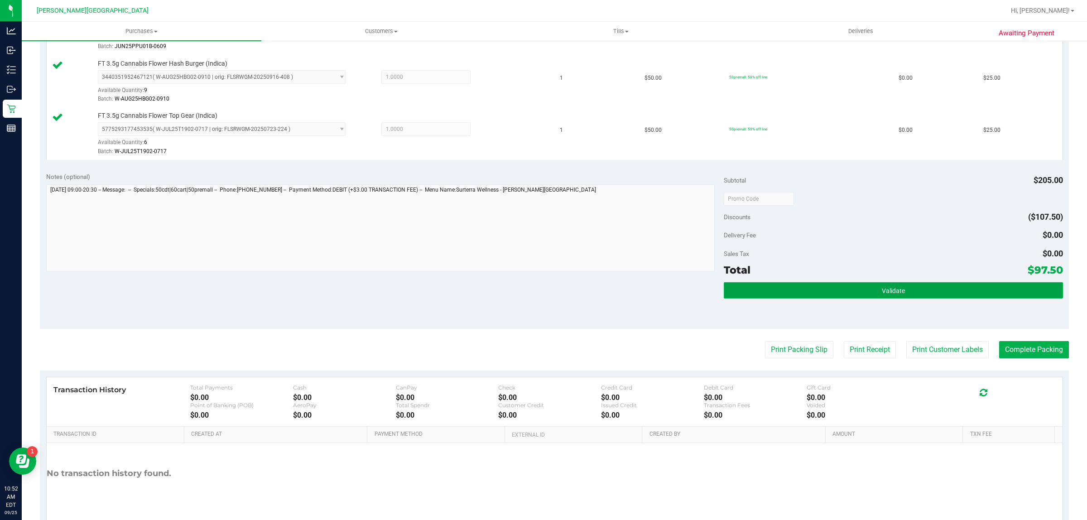
click at [882, 289] on span "Validate" at bounding box center [893, 290] width 23 height 7
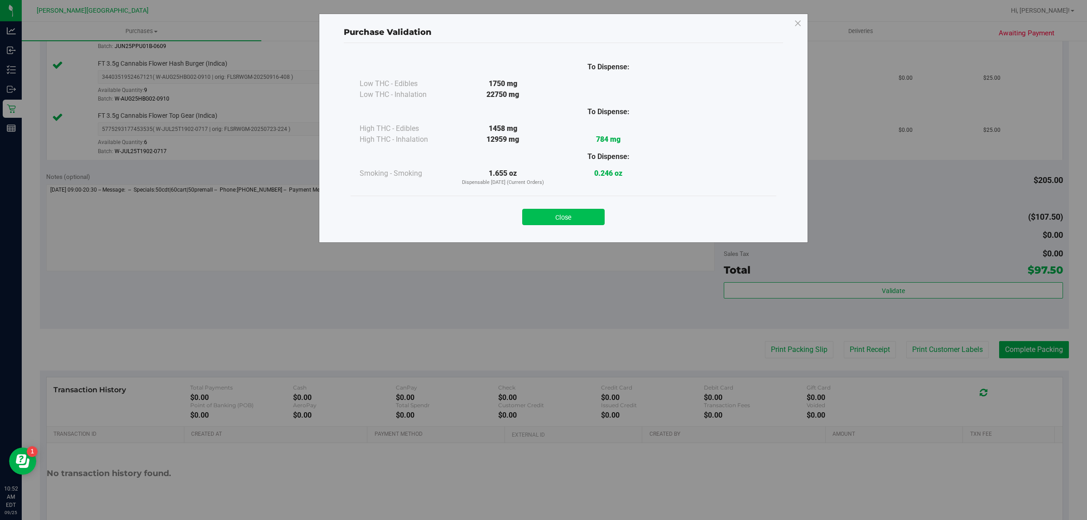
click at [582, 218] on button "Close" at bounding box center [563, 217] width 82 height 16
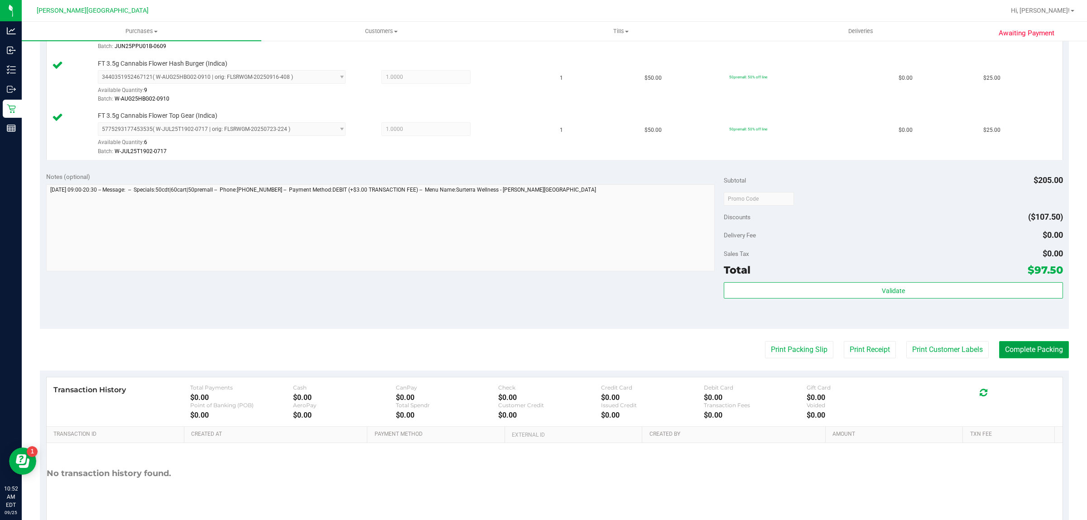
click at [1026, 356] on button "Complete Packing" at bounding box center [1034, 349] width 70 height 17
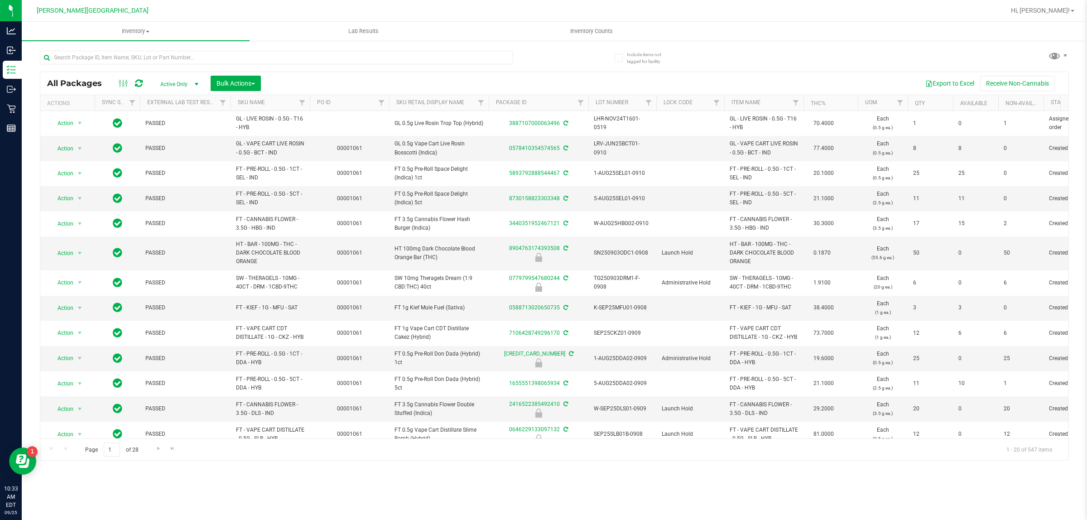
click at [98, 48] on div at bounding box center [297, 57] width 515 height 29
click at [98, 69] on div at bounding box center [276, 61] width 473 height 21
click at [89, 64] on input "text" at bounding box center [276, 58] width 473 height 14
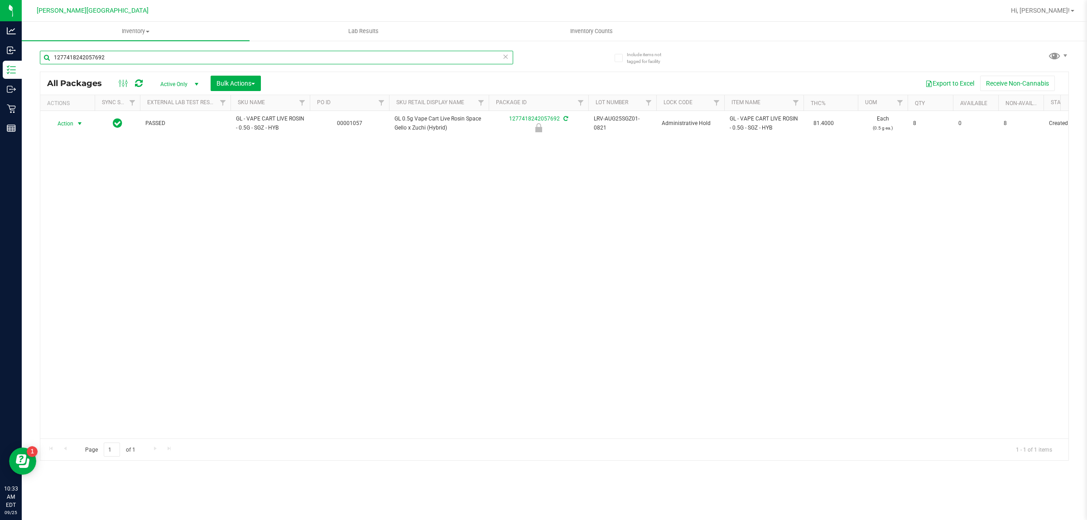
type input "1277418242057692"
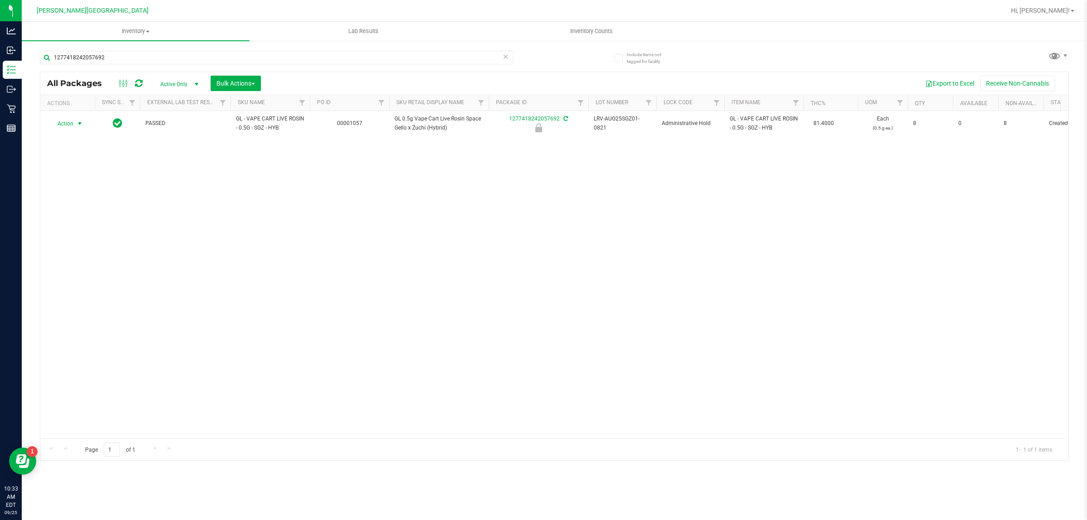
click at [70, 125] on span "Action" at bounding box center [61, 123] width 24 height 13
click at [76, 225] on li "Unlock package" at bounding box center [79, 232] width 58 height 14
